Goal: Obtain resource: Download file/media

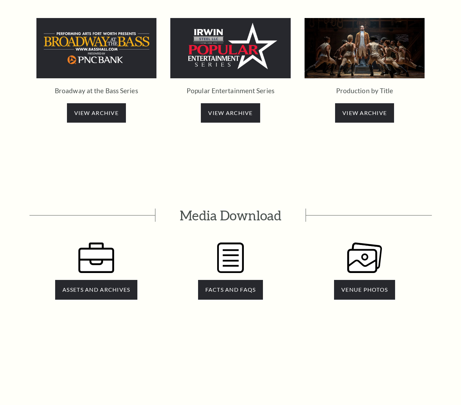
scroll to position [1309, 0]
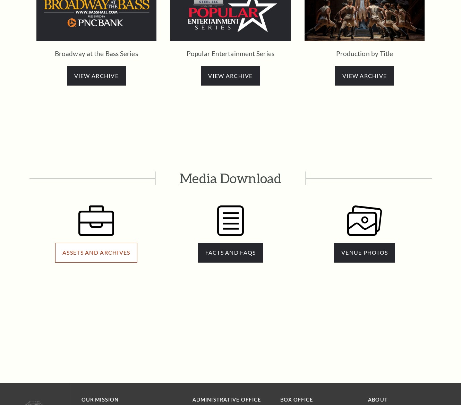
click at [106, 249] on span "ASSETS AND ARCHIVES" at bounding box center [96, 252] width 68 height 7
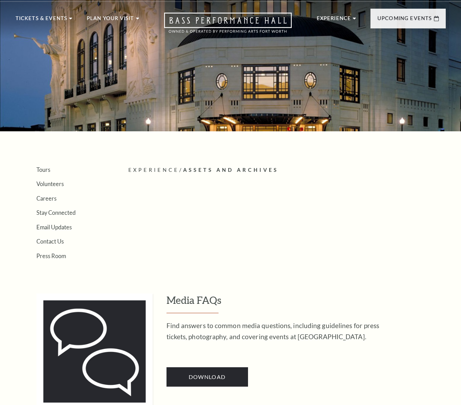
scroll to position [129, 0]
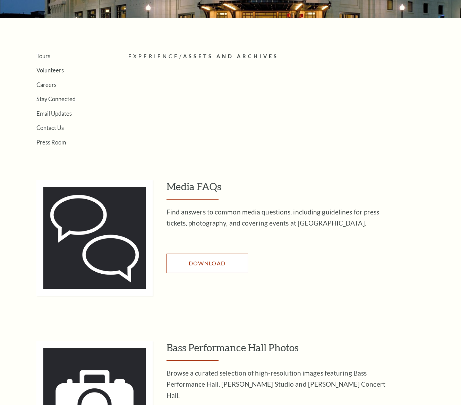
click at [213, 256] on link "Download" at bounding box center [206, 263] width 81 height 19
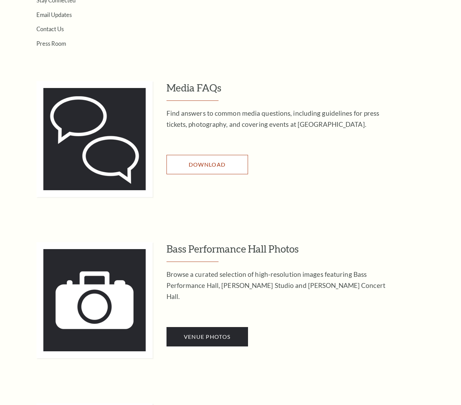
scroll to position [264, 0]
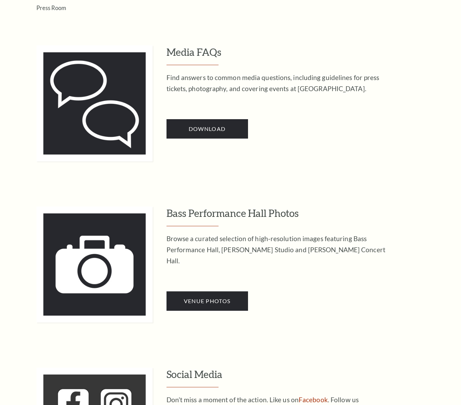
click at [290, 322] on div "Bass Performance Hall Photos Browse a curated selection of high-resolution imag…" at bounding box center [305, 265] width 279 height 116
click at [198, 298] on span "Venue Photos" at bounding box center [207, 301] width 46 height 7
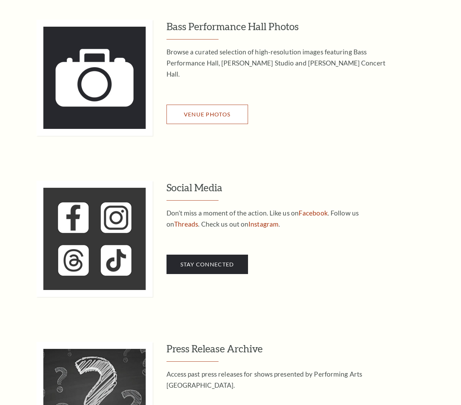
scroll to position [486, 0]
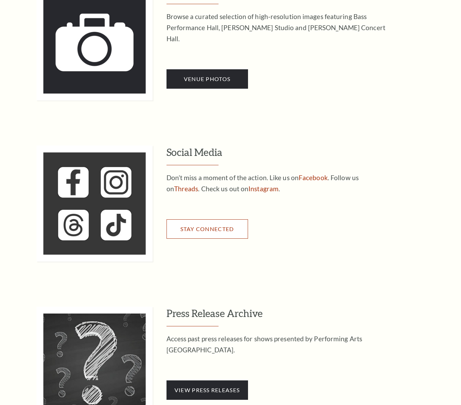
click at [209, 237] on link "Stay Connected" at bounding box center [206, 229] width 81 height 19
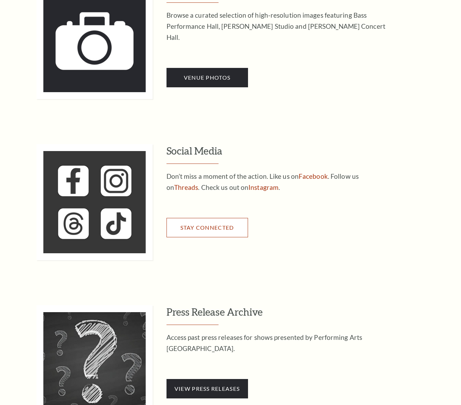
scroll to position [722, 0]
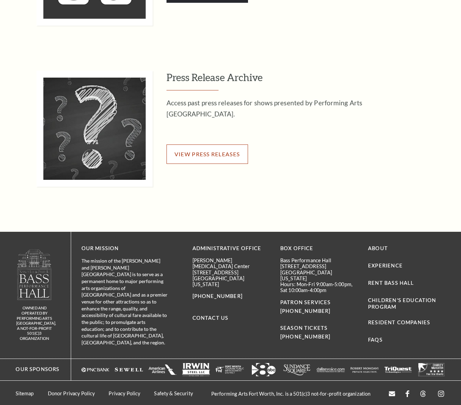
click at [221, 158] on link "View Press Releases" at bounding box center [206, 154] width 81 height 19
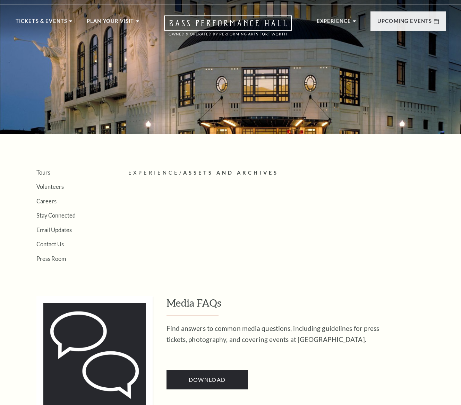
scroll to position [0, 0]
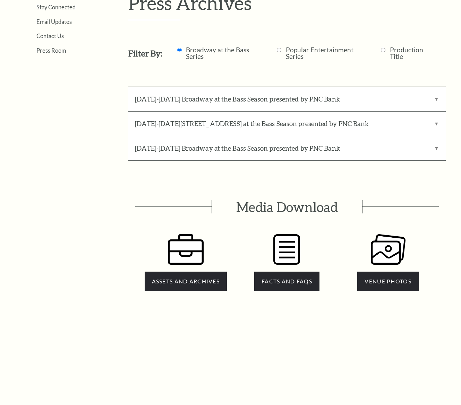
scroll to position [221, 0]
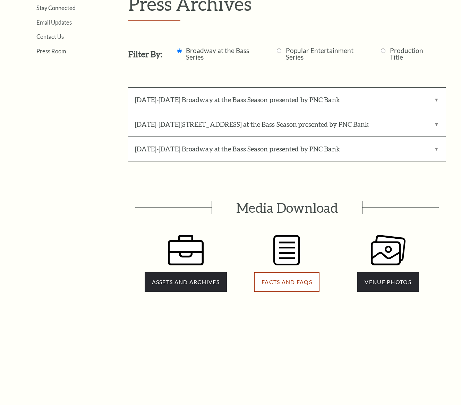
click at [293, 279] on span "FACTS and FAQs" at bounding box center [286, 282] width 51 height 7
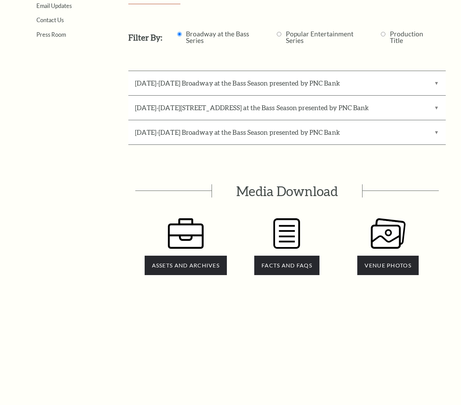
scroll to position [327, 0]
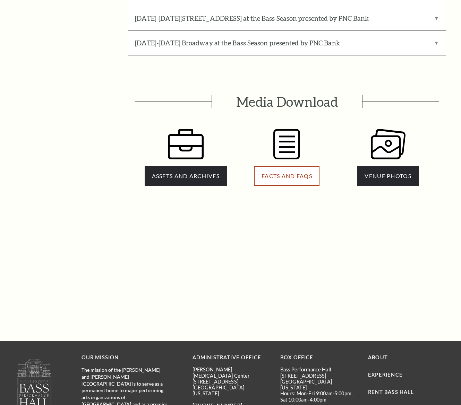
click at [297, 179] on span "FACTS and FAQs" at bounding box center [286, 176] width 51 height 7
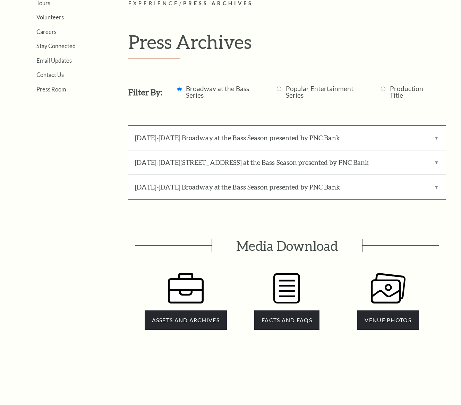
scroll to position [0, 0]
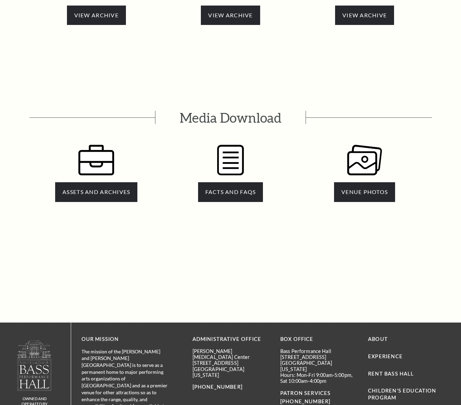
scroll to position [1309, 0]
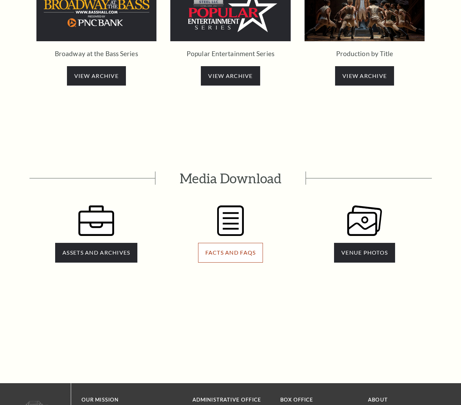
click at [238, 243] on link "FACTS AND FAQS" at bounding box center [230, 252] width 65 height 19
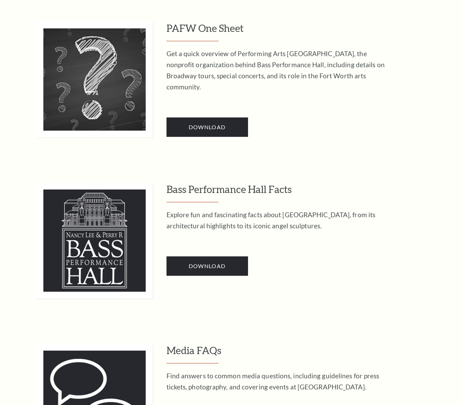
scroll to position [308, 0]
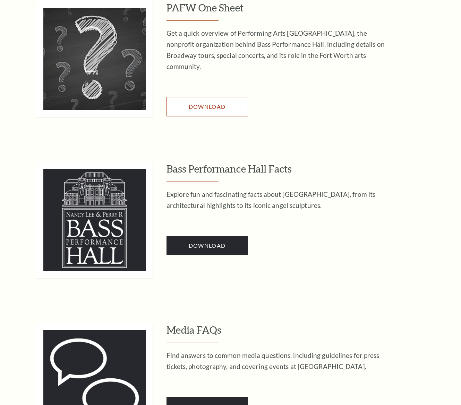
click at [224, 103] on link "Download" at bounding box center [206, 106] width 81 height 19
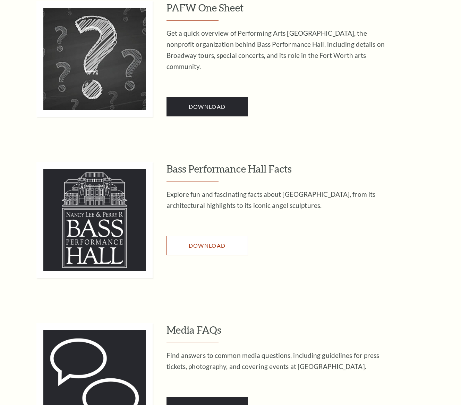
click at [220, 248] on span "Download" at bounding box center [207, 245] width 37 height 7
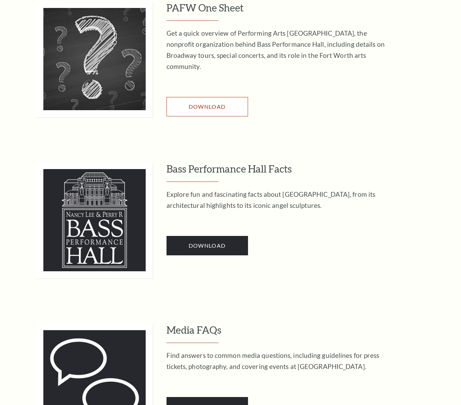
click at [203, 104] on link "Download" at bounding box center [206, 106] width 81 height 19
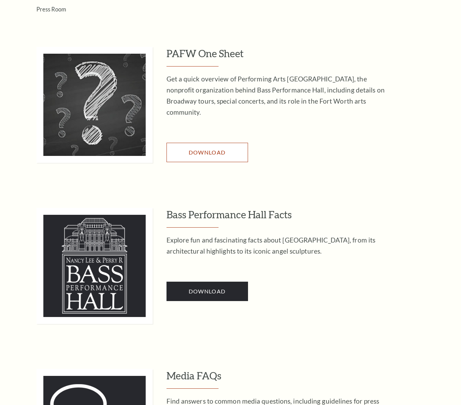
scroll to position [262, 0]
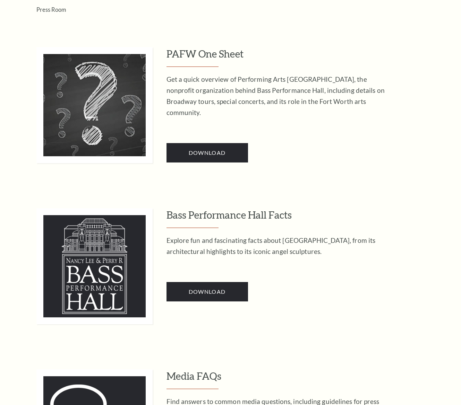
click at [300, 144] on div "PAFW One Sheet Get a quick overview of Performing Arts Fort Worth, the nonprofi…" at bounding box center [305, 105] width 279 height 116
